Goal: Check status: Check status

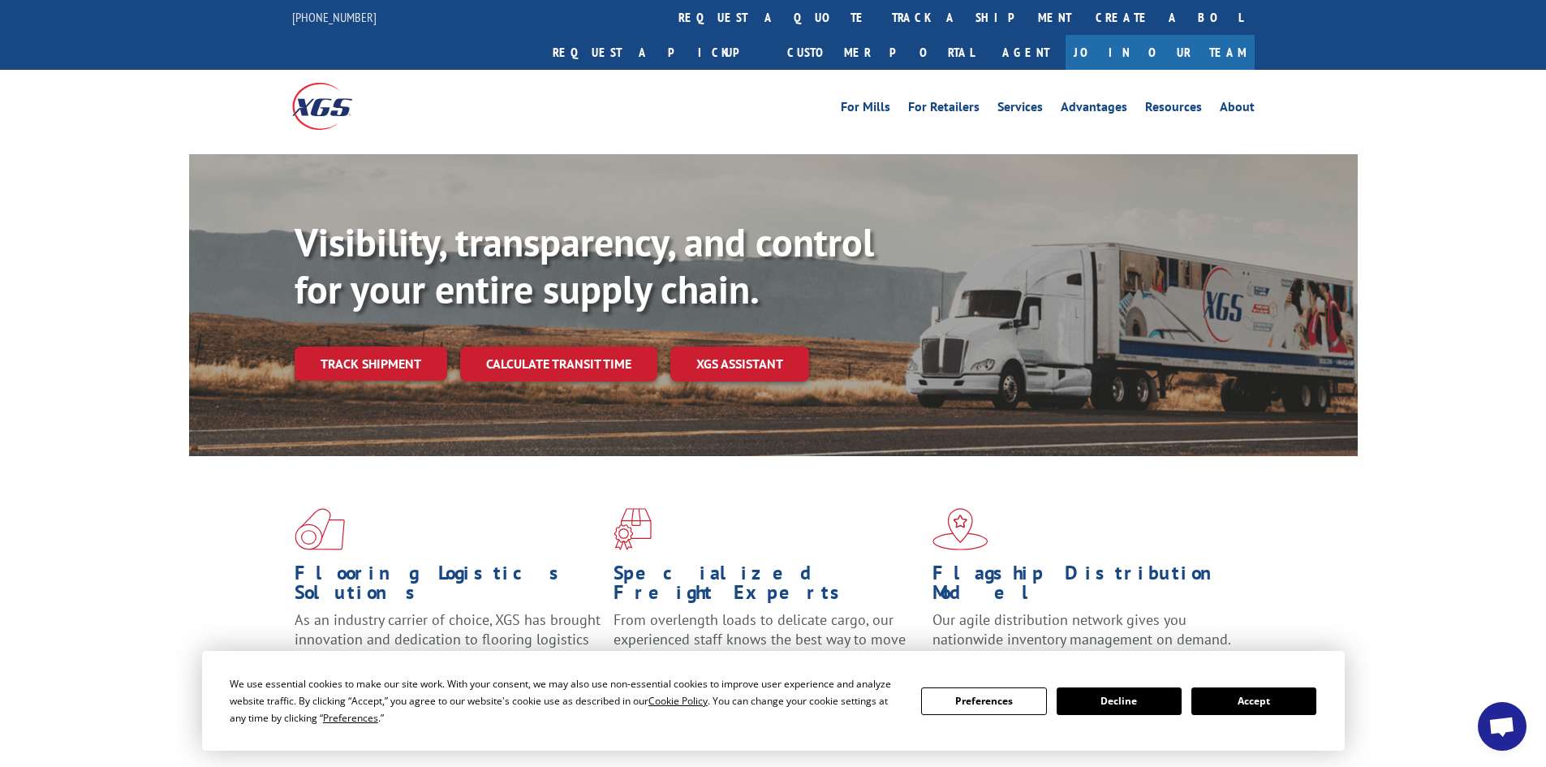
click at [1256, 704] on button "Accept" at bounding box center [1253, 701] width 125 height 28
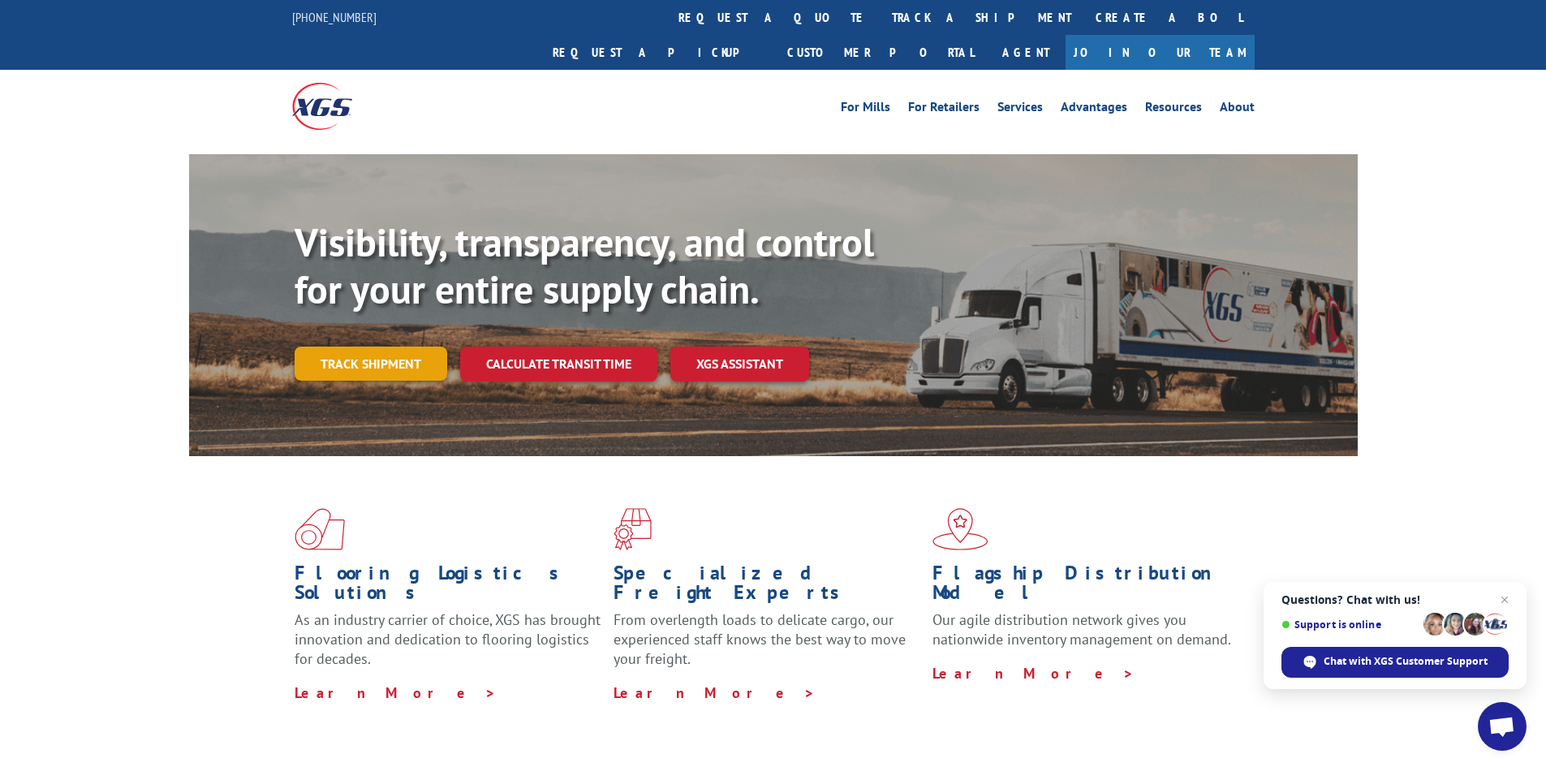
click at [387, 346] on link "Track shipment" at bounding box center [371, 363] width 153 height 34
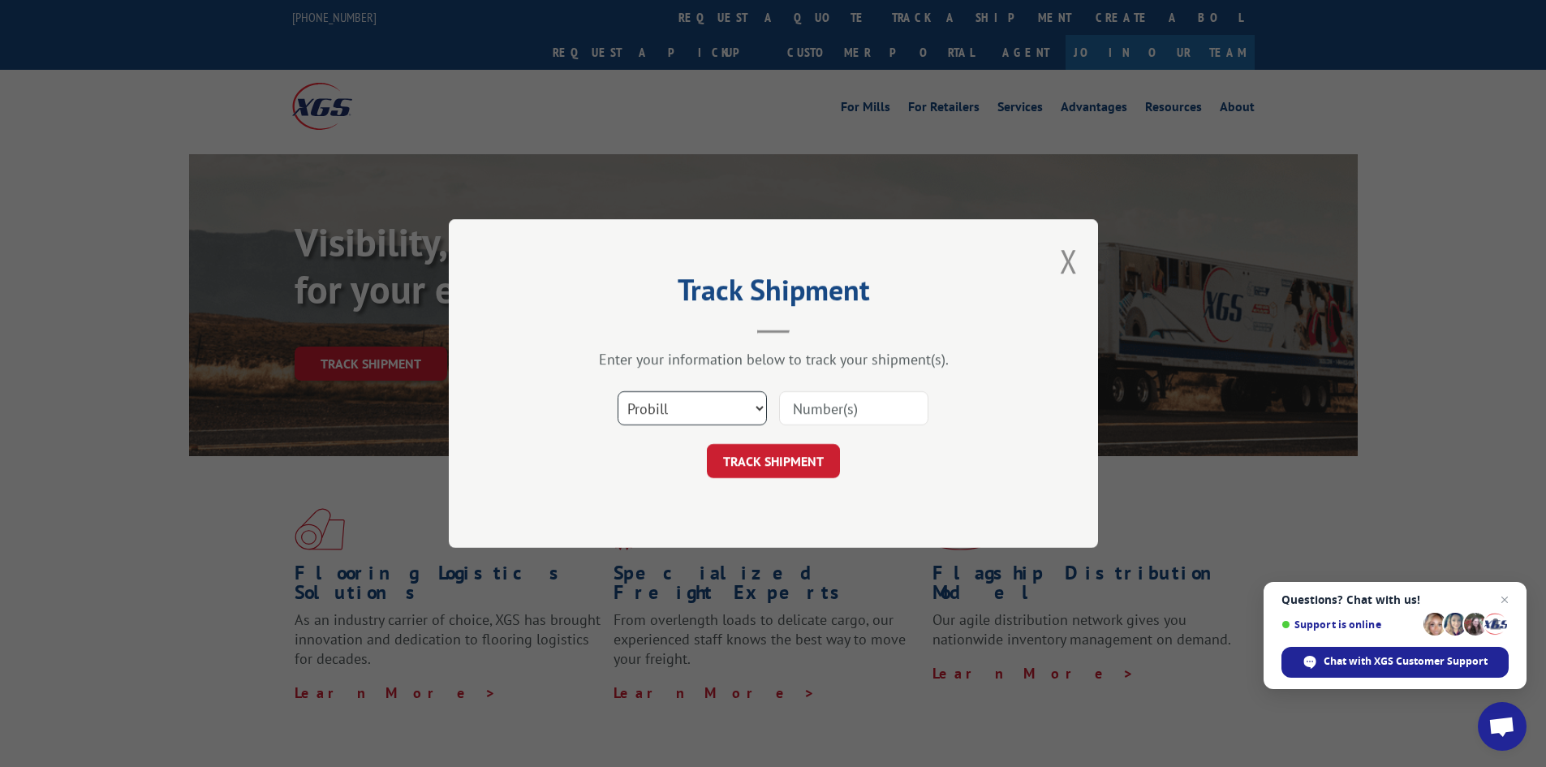
click at [665, 394] on select "Select category... Probill BOL PO" at bounding box center [691, 408] width 149 height 34
select select "bol"
click at [617, 391] on select "Select category... Probill BOL PO" at bounding box center [691, 408] width 149 height 34
click at [872, 406] on input at bounding box center [853, 408] width 149 height 34
paste input "5495374"
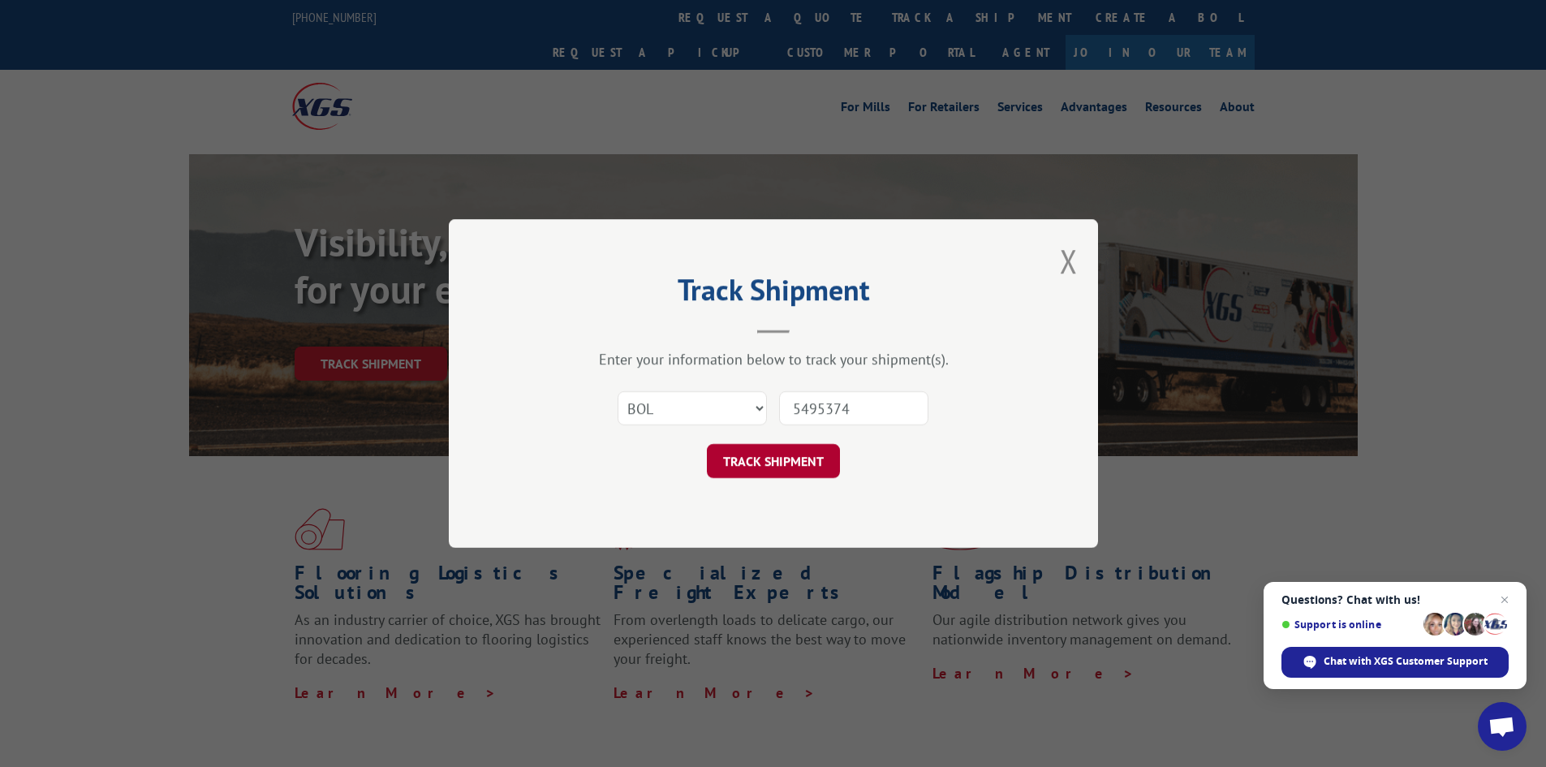
type input "5495374"
click at [772, 467] on button "TRACK SHIPMENT" at bounding box center [773, 461] width 133 height 34
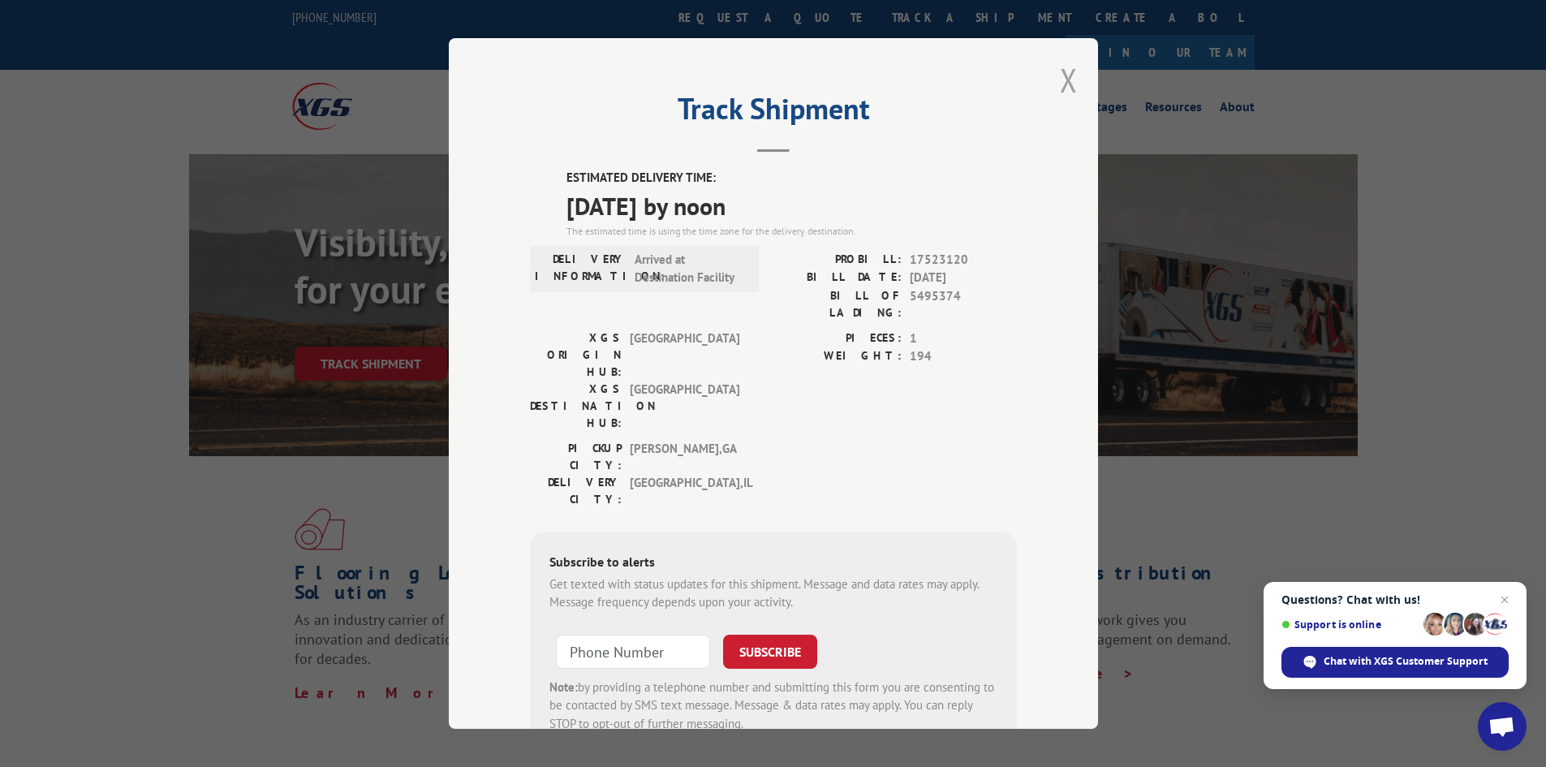
click at [1063, 84] on button "Close modal" at bounding box center [1069, 79] width 18 height 43
